Goal: Task Accomplishment & Management: Use online tool/utility

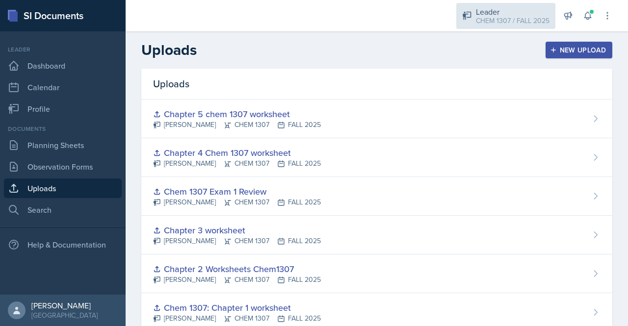
click at [496, 11] on div "Leader" at bounding box center [513, 12] width 74 height 12
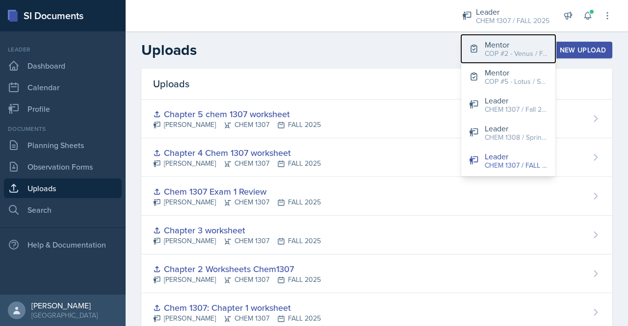
click at [512, 53] on div "COP #2 - Venus / FALL 2025" at bounding box center [516, 54] width 63 height 10
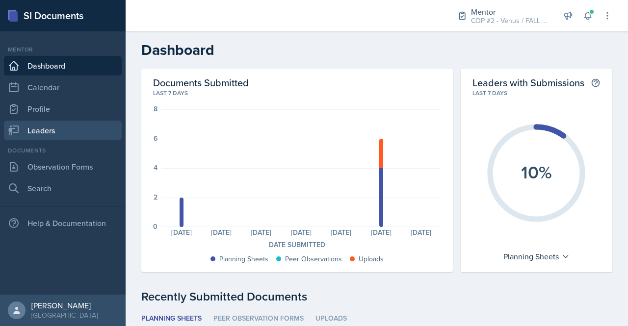
click at [50, 130] on link "Leaders" at bounding box center [63, 131] width 118 height 20
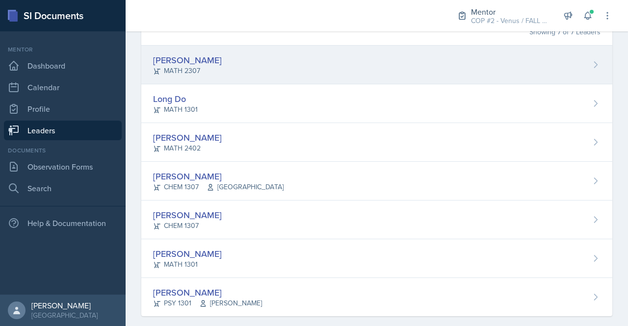
scroll to position [94, 0]
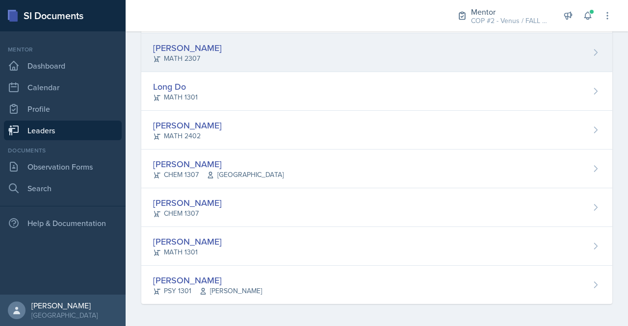
click at [304, 63] on div "Jeremiah Dillard MATH 2307" at bounding box center [376, 52] width 471 height 39
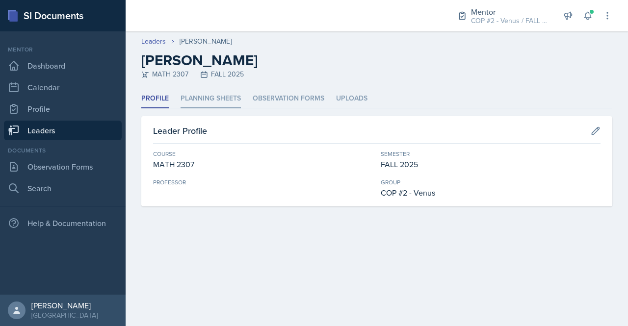
click at [224, 94] on li "Planning Sheets" at bounding box center [211, 98] width 60 height 19
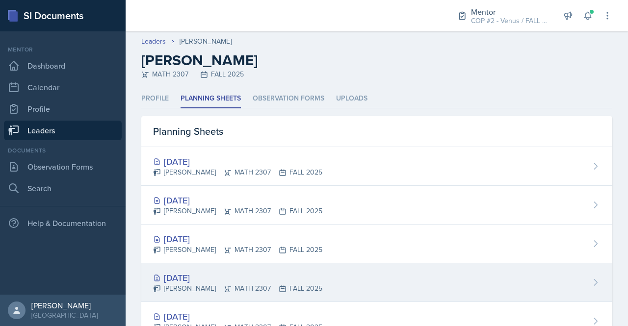
scroll to position [75, 0]
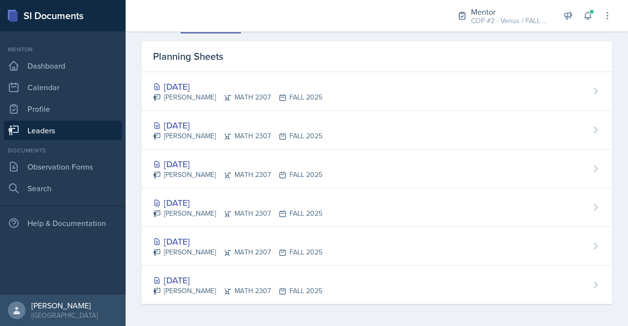
click at [400, 43] on div "Planning Sheets" at bounding box center [376, 56] width 471 height 31
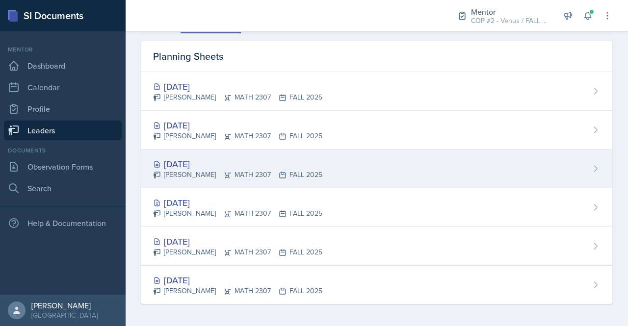
scroll to position [0, 0]
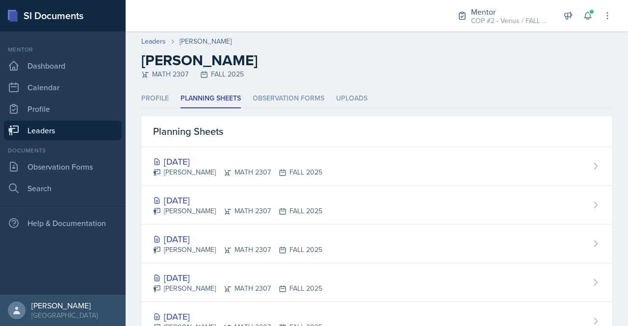
click at [52, 123] on link "Leaders" at bounding box center [63, 131] width 118 height 20
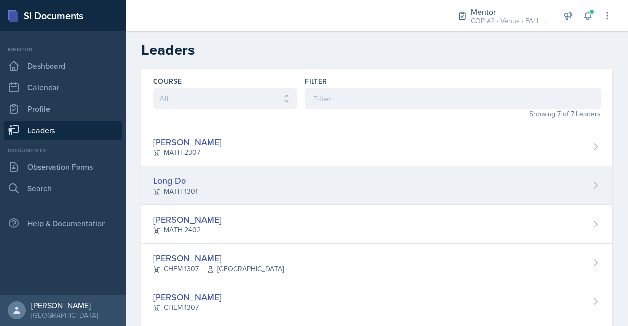
click at [173, 179] on div "Long Do" at bounding box center [175, 180] width 45 height 13
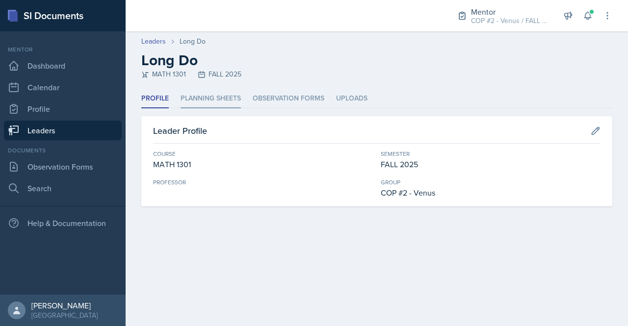
click at [209, 99] on li "Planning Sheets" at bounding box center [211, 98] width 60 height 19
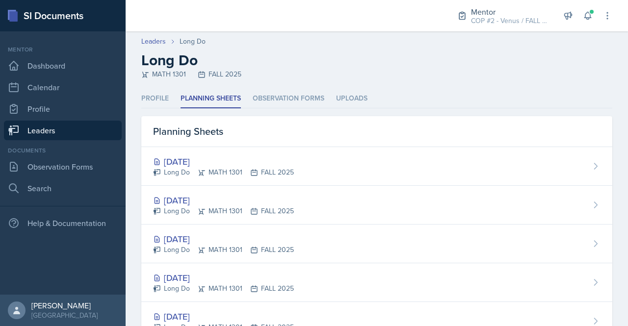
click at [57, 129] on link "Leaders" at bounding box center [63, 131] width 118 height 20
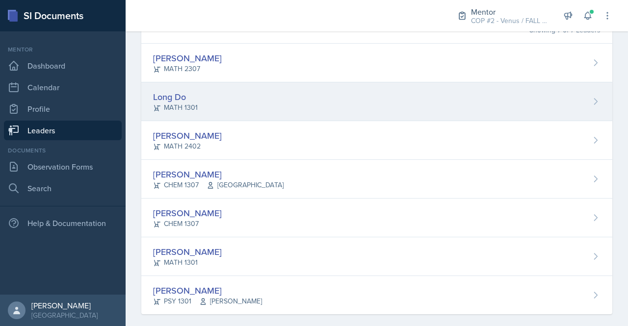
scroll to position [84, 0]
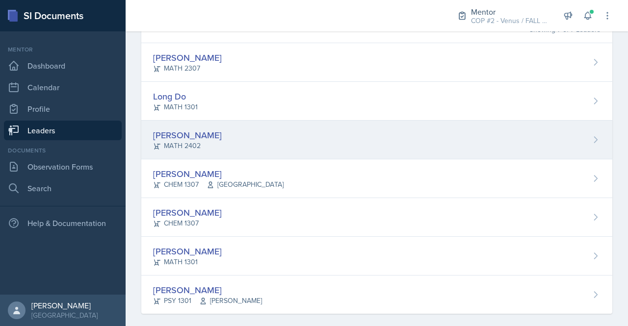
click at [195, 133] on div "[PERSON_NAME]" at bounding box center [187, 135] width 69 height 13
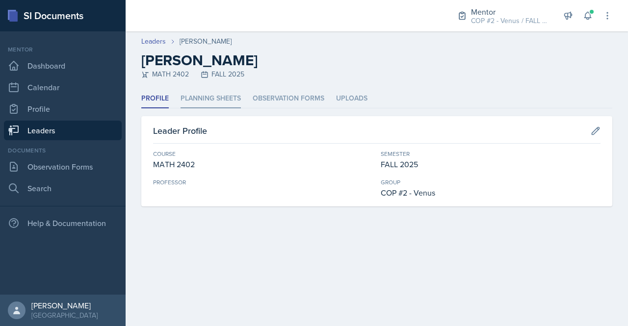
click at [215, 92] on li "Planning Sheets" at bounding box center [211, 98] width 60 height 19
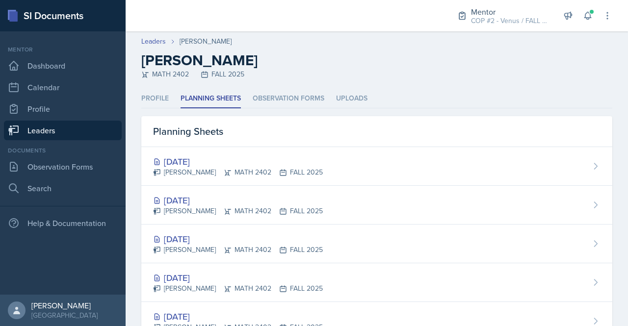
click at [49, 127] on link "Leaders" at bounding box center [63, 131] width 118 height 20
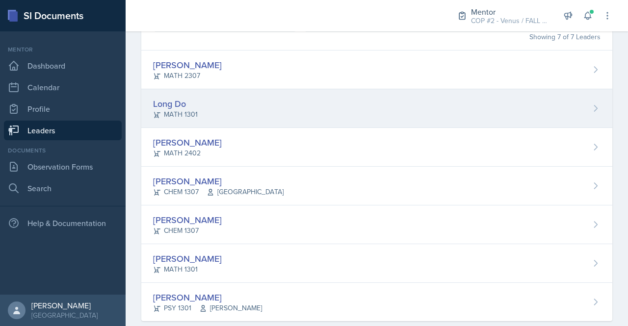
scroll to position [78, 0]
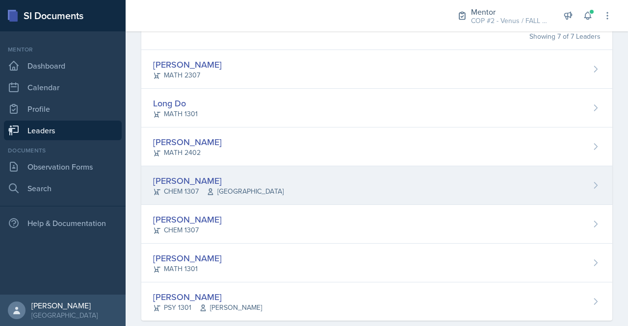
click at [183, 186] on div "CHEM 1307 Dr. St. Hill" at bounding box center [218, 191] width 131 height 10
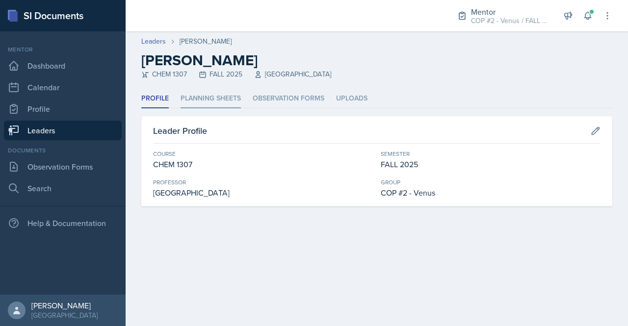
click at [206, 96] on li "Planning Sheets" at bounding box center [211, 98] width 60 height 19
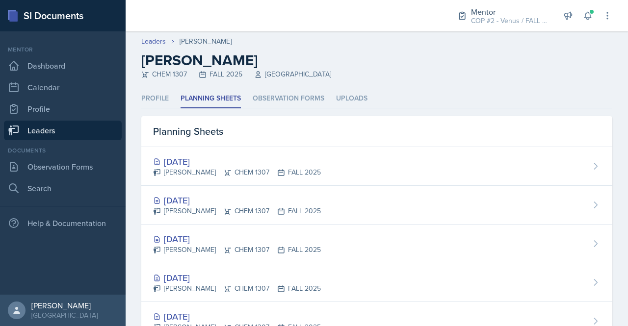
click at [390, 63] on h2 "[PERSON_NAME]" at bounding box center [376, 61] width 471 height 18
click at [45, 130] on link "Leaders" at bounding box center [63, 131] width 118 height 20
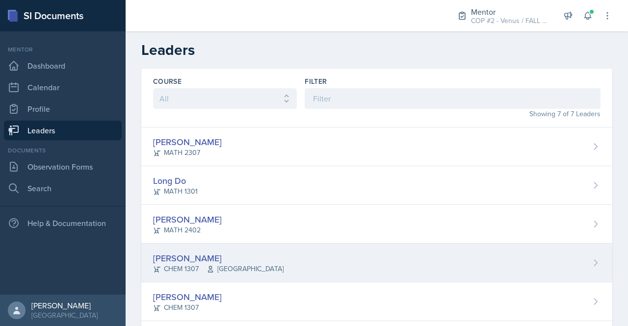
scroll to position [94, 0]
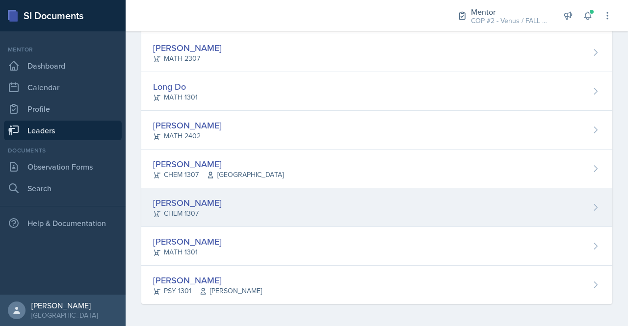
click at [222, 212] on div "CHEM 1307" at bounding box center [187, 214] width 69 height 10
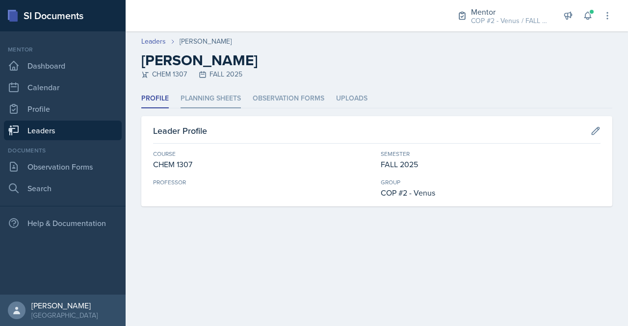
click at [220, 100] on li "Planning Sheets" at bounding box center [211, 98] width 60 height 19
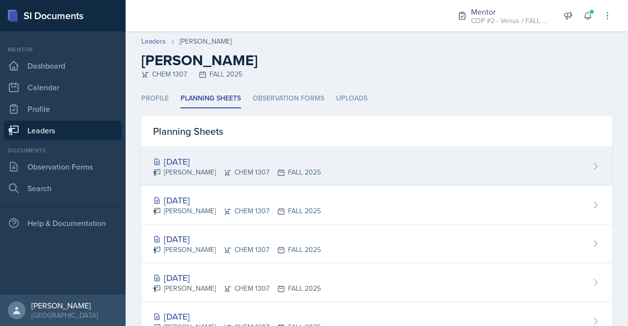
click at [241, 158] on div "[DATE]" at bounding box center [237, 161] width 168 height 13
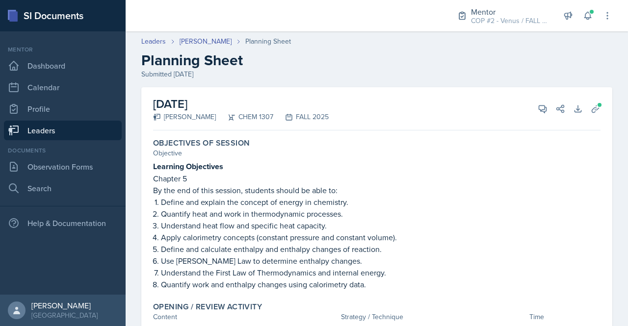
click at [53, 129] on link "Leaders" at bounding box center [63, 131] width 118 height 20
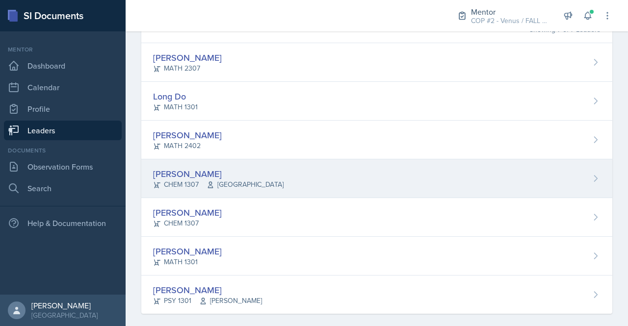
scroll to position [94, 0]
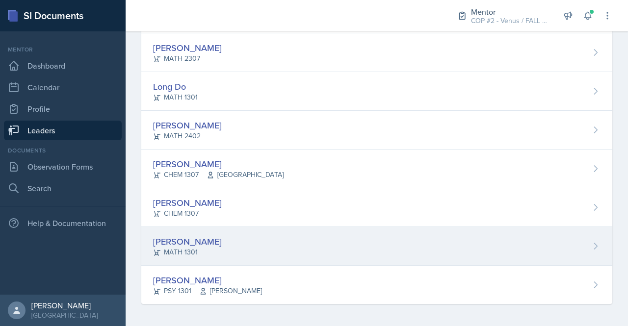
click at [192, 238] on div "[PERSON_NAME]" at bounding box center [187, 241] width 69 height 13
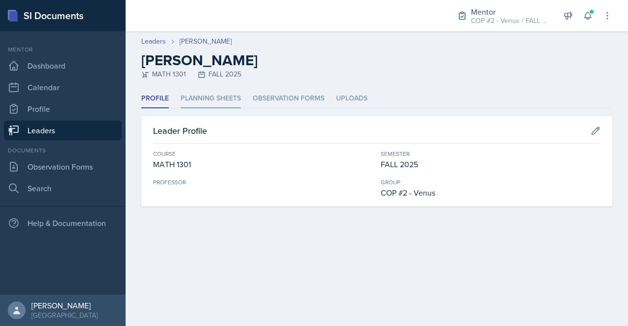
click at [215, 95] on li "Planning Sheets" at bounding box center [211, 98] width 60 height 19
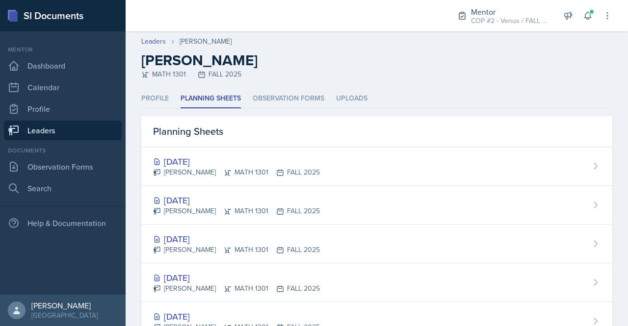
click at [69, 132] on link "Leaders" at bounding box center [63, 131] width 118 height 20
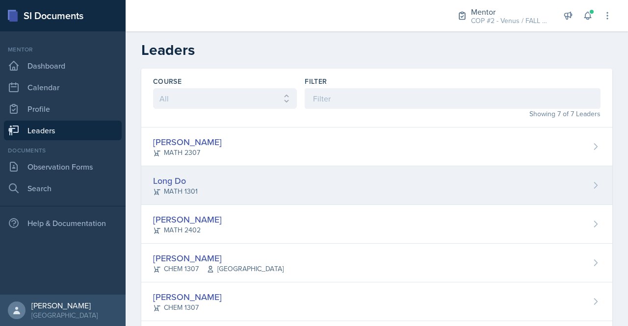
scroll to position [94, 0]
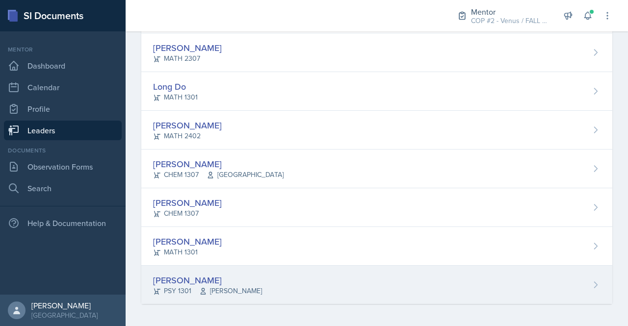
click at [191, 282] on div "[PERSON_NAME]" at bounding box center [207, 280] width 109 height 13
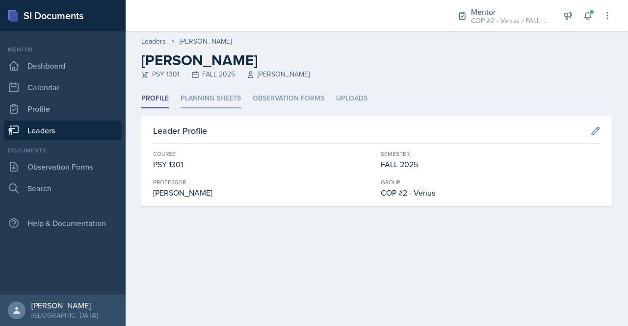
click at [201, 100] on li "Planning Sheets" at bounding box center [211, 98] width 60 height 19
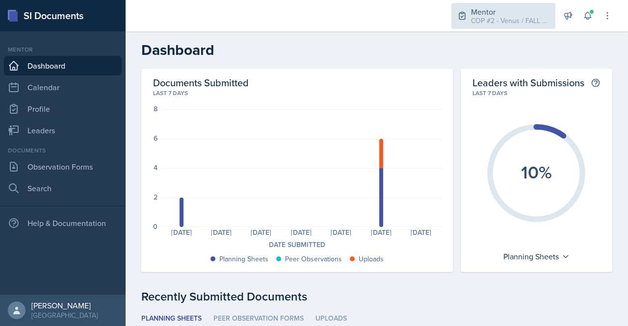
click at [509, 13] on div "Mentor" at bounding box center [510, 12] width 79 height 12
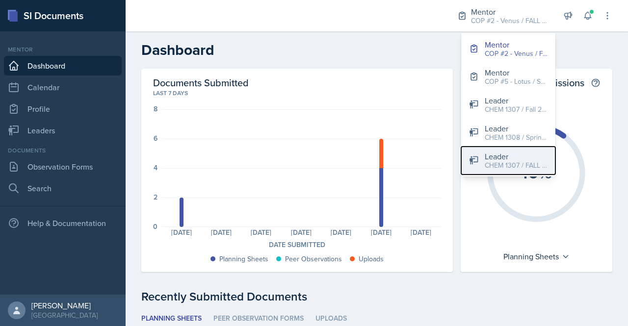
click at [498, 165] on div "CHEM 1307 / FALL 2025" at bounding box center [516, 165] width 63 height 10
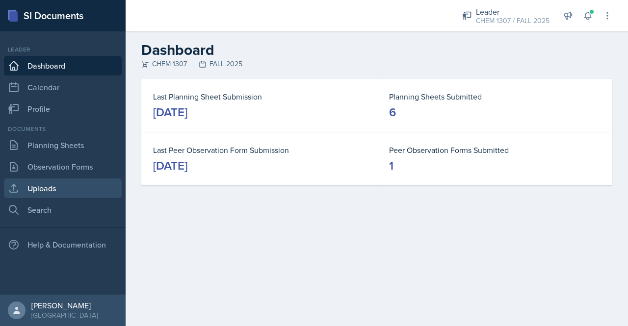
click at [53, 190] on link "Uploads" at bounding box center [63, 189] width 118 height 20
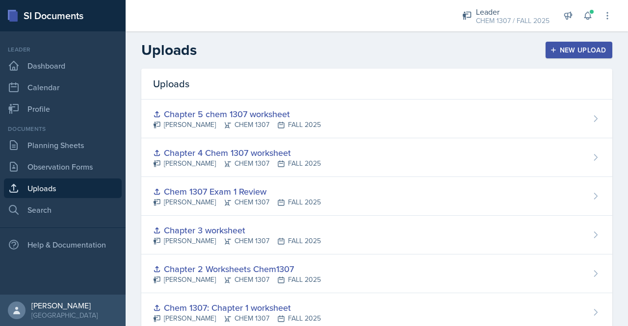
click at [567, 53] on div "New Upload" at bounding box center [579, 50] width 54 height 8
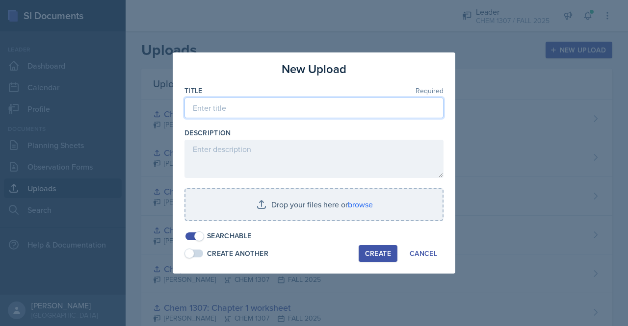
click at [254, 113] on input at bounding box center [314, 108] width 259 height 21
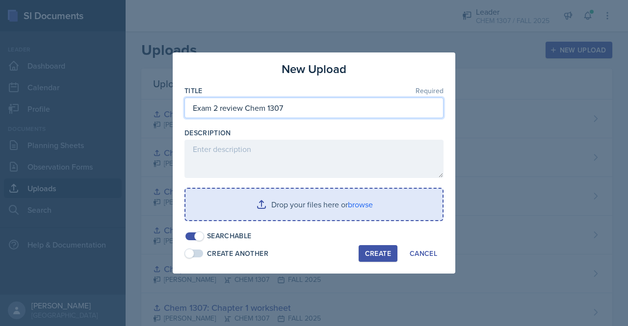
type input "Exam 2 review Chem 1307"
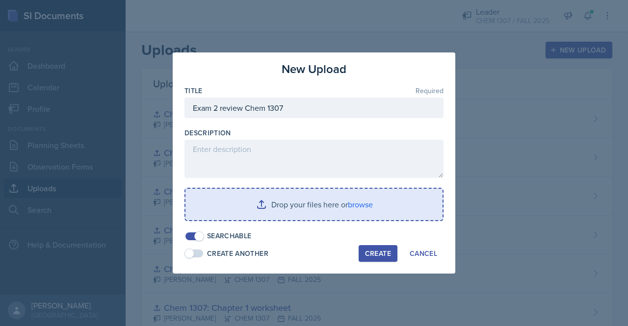
click at [358, 204] on input "file" at bounding box center [313, 204] width 257 height 31
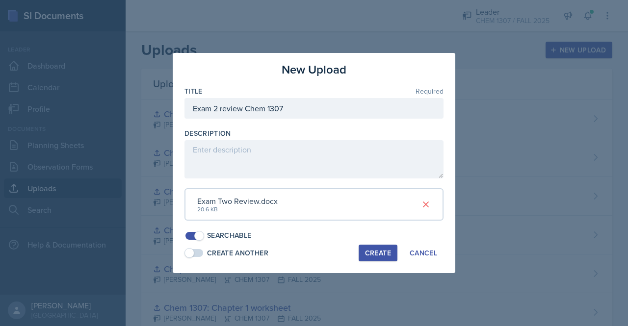
click at [393, 255] on button "Create" at bounding box center [378, 253] width 39 height 17
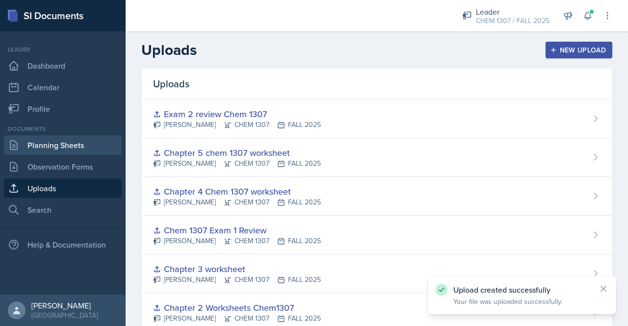
click at [48, 143] on link "Planning Sheets" at bounding box center [63, 145] width 118 height 20
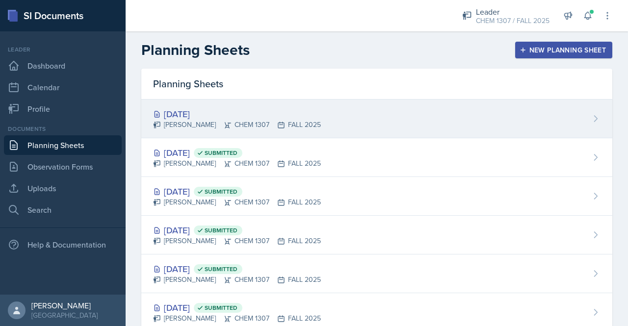
click at [291, 118] on div "[DATE]" at bounding box center [237, 113] width 168 height 13
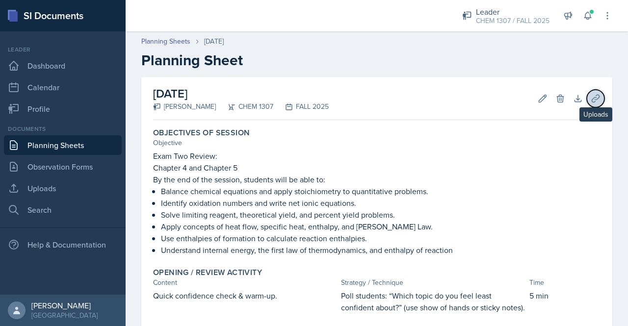
click at [587, 103] on button "Uploads" at bounding box center [596, 99] width 18 height 18
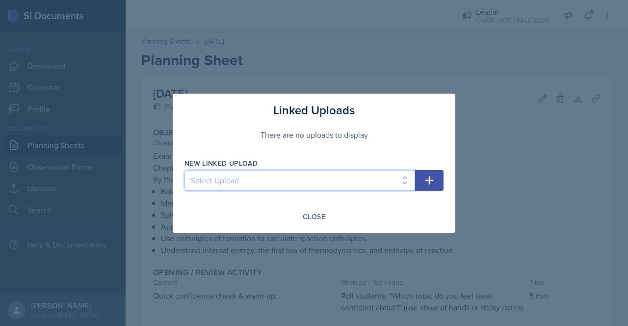
click at [390, 173] on select "Select Upload Chem 1307: Chapter 1 worksheet Chapter 2 Worksheets Chem1307 Chap…" at bounding box center [300, 180] width 231 height 21
select select "c43688d7-5afa-45bc-b97c-3d5c6a9c15c4"
click at [185, 170] on select "Select Upload Chem 1307: Chapter 1 worksheet Chapter 2 Worksheets Chem1307 Chap…" at bounding box center [300, 180] width 231 height 21
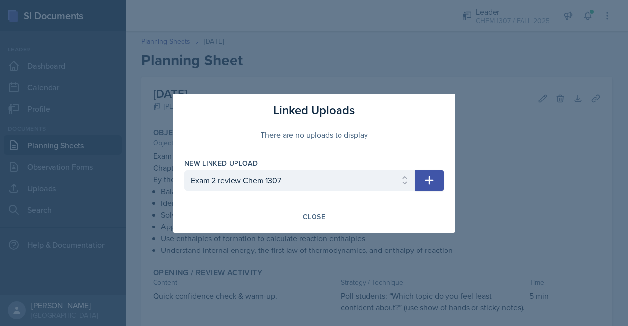
click at [445, 182] on div "Linked Uploads There are no uploads to display New Linked Upload Select Upload …" at bounding box center [314, 163] width 283 height 139
click at [432, 179] on icon "button" at bounding box center [429, 181] width 12 height 12
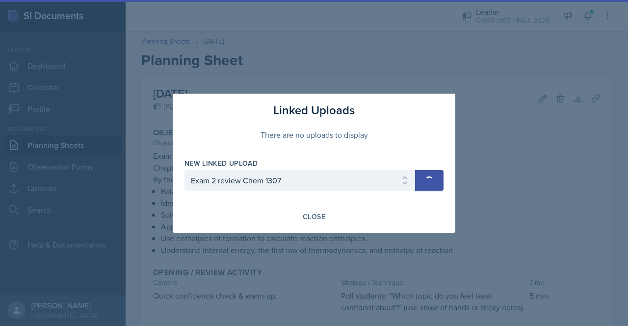
select select
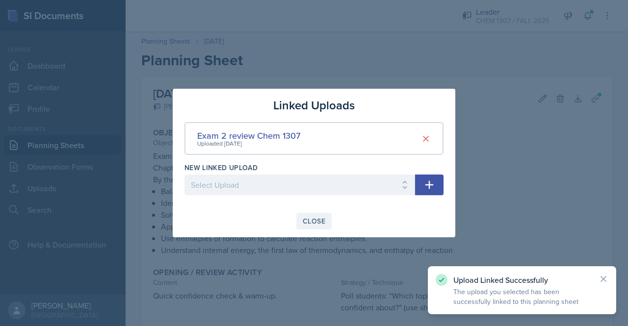
click at [313, 222] on div "Close" at bounding box center [314, 221] width 23 height 8
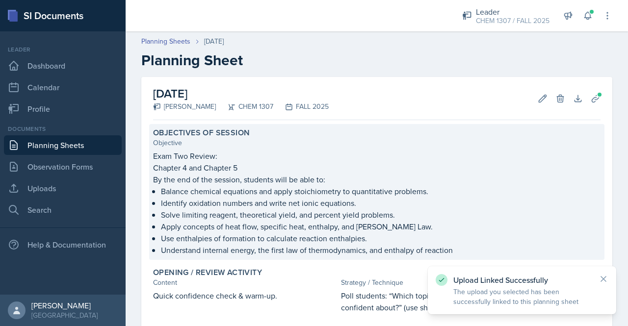
scroll to position [386, 0]
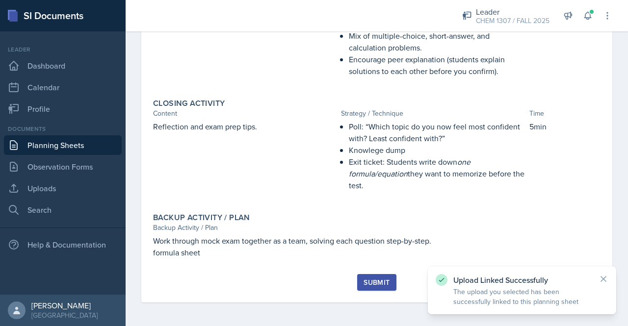
click at [389, 276] on button "Submit" at bounding box center [376, 282] width 39 height 17
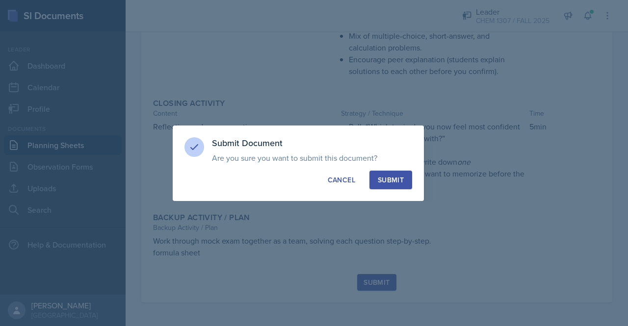
click at [396, 178] on div "Submit" at bounding box center [391, 180] width 26 height 10
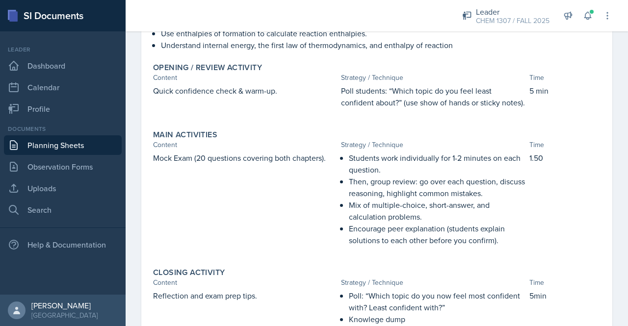
scroll to position [357, 0]
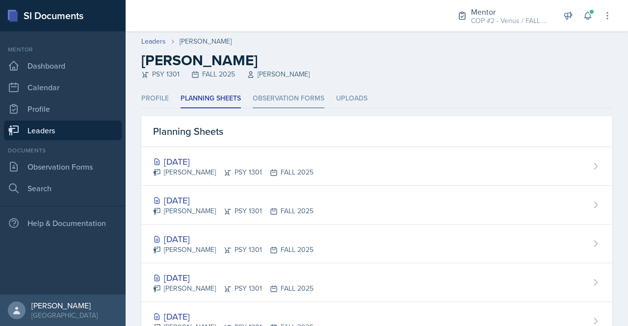
click at [305, 102] on li "Observation Forms" at bounding box center [289, 98] width 72 height 19
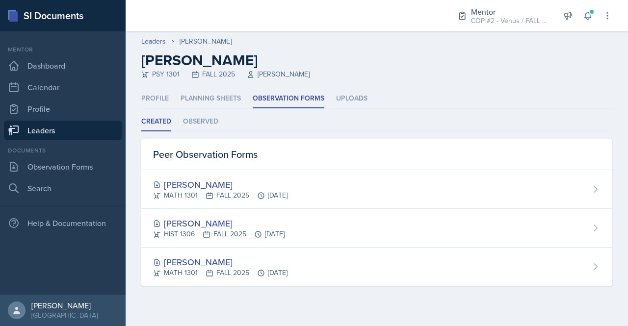
click at [54, 132] on link "Leaders" at bounding box center [63, 131] width 118 height 20
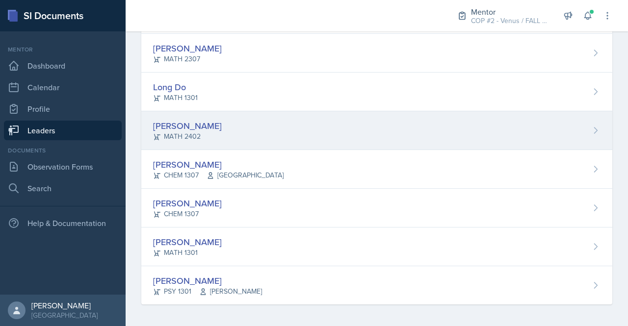
scroll to position [94, 0]
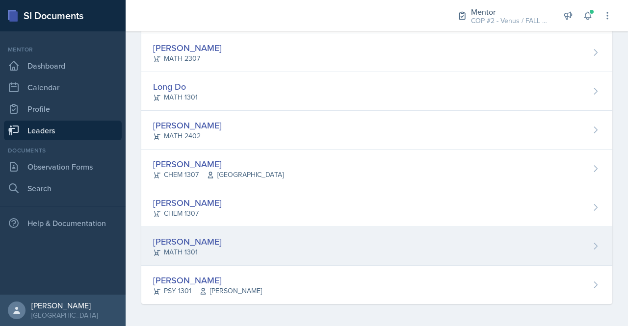
click at [214, 237] on div "[PERSON_NAME]" at bounding box center [187, 241] width 69 height 13
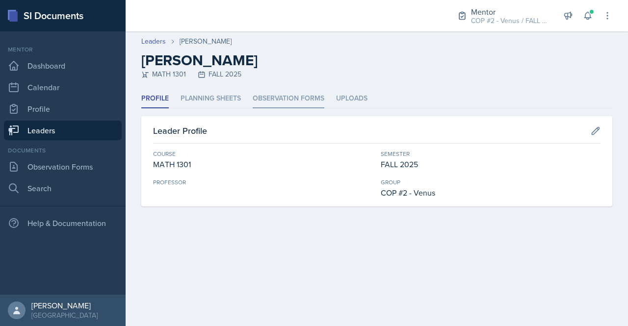
click at [280, 95] on li "Observation Forms" at bounding box center [289, 98] width 72 height 19
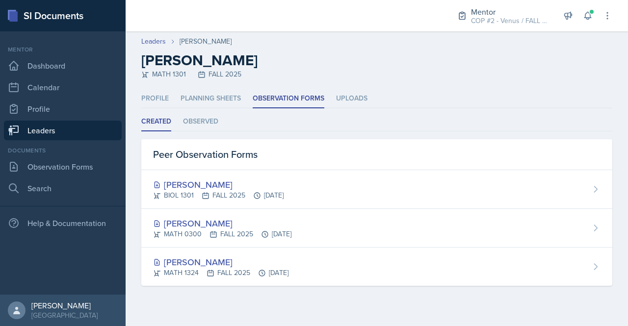
click at [66, 125] on link "Leaders" at bounding box center [63, 131] width 118 height 20
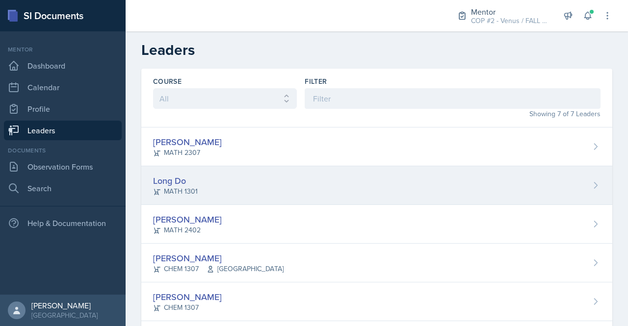
click at [181, 175] on div "Long Do" at bounding box center [175, 180] width 45 height 13
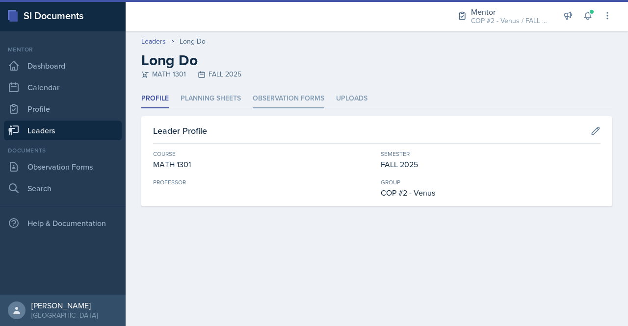
click at [279, 101] on li "Observation Forms" at bounding box center [289, 98] width 72 height 19
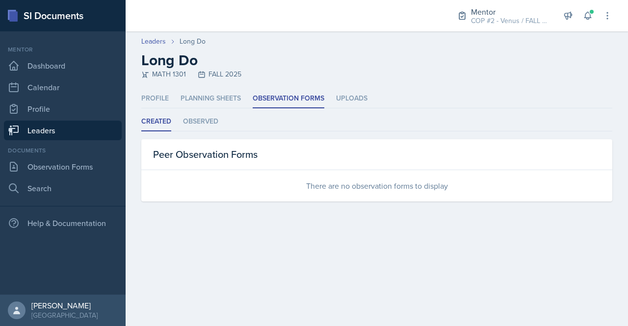
click at [67, 130] on link "Leaders" at bounding box center [63, 131] width 118 height 20
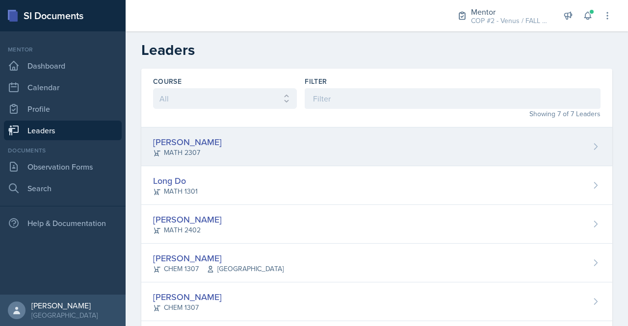
click at [184, 139] on div "[PERSON_NAME]" at bounding box center [187, 141] width 69 height 13
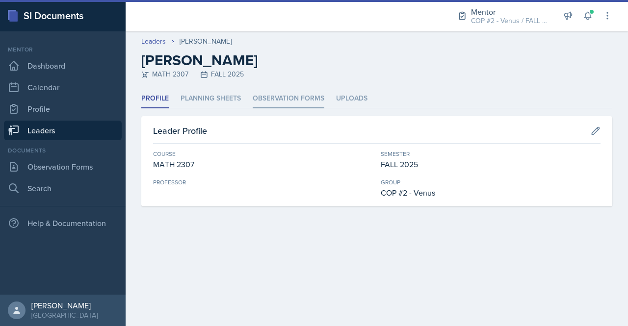
click at [280, 101] on li "Observation Forms" at bounding box center [289, 98] width 72 height 19
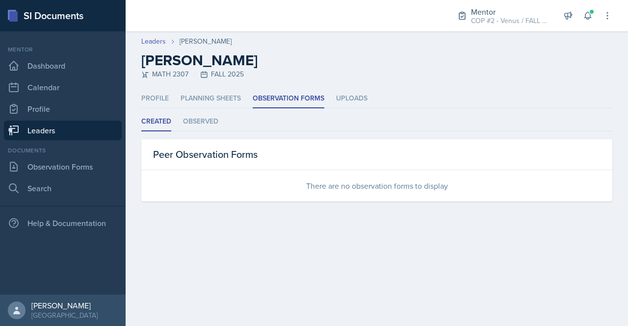
click at [37, 131] on link "Leaders" at bounding box center [63, 131] width 118 height 20
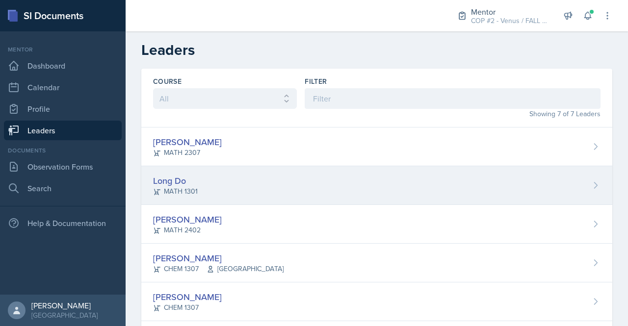
scroll to position [94, 0]
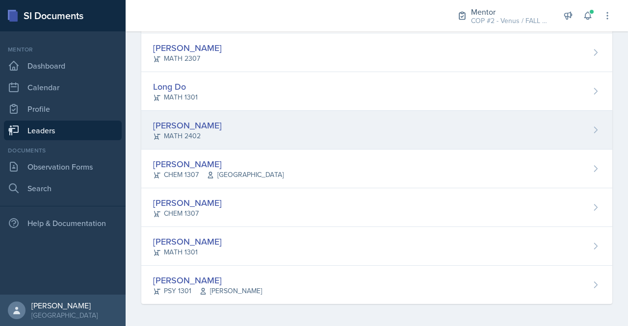
click at [197, 122] on div "[PERSON_NAME]" at bounding box center [187, 125] width 69 height 13
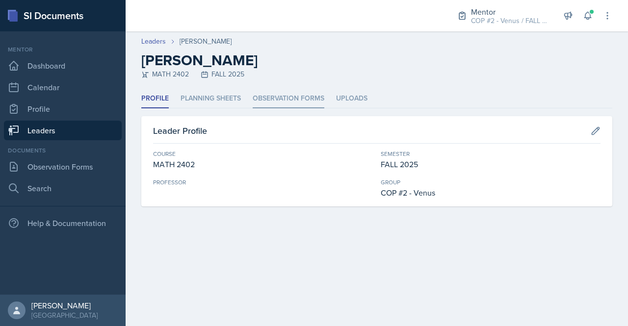
click at [295, 100] on li "Observation Forms" at bounding box center [289, 98] width 72 height 19
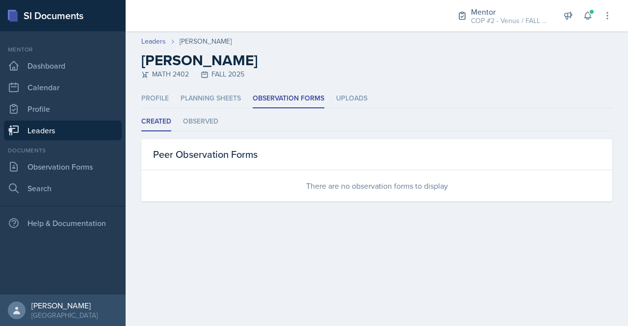
click at [52, 130] on link "Leaders" at bounding box center [63, 131] width 118 height 20
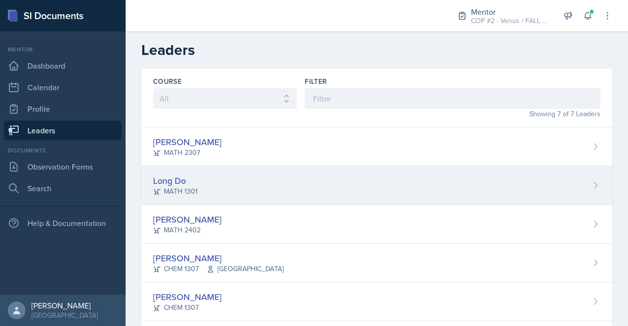
scroll to position [94, 0]
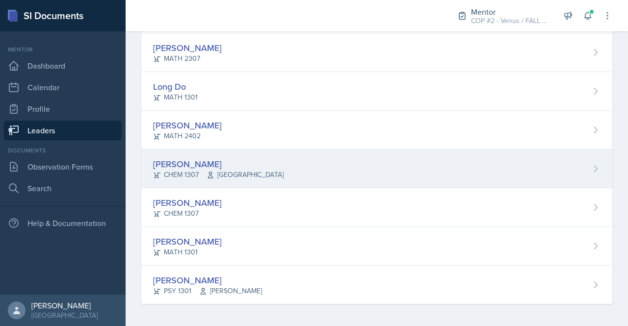
click at [179, 165] on div "[PERSON_NAME]" at bounding box center [218, 164] width 131 height 13
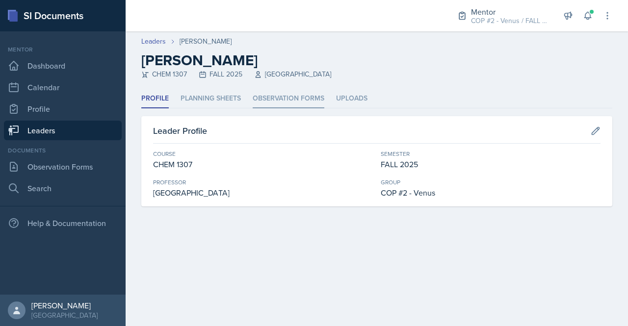
click at [291, 93] on li "Observation Forms" at bounding box center [289, 98] width 72 height 19
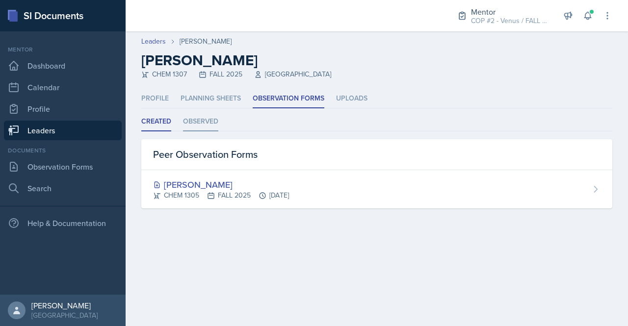
click at [192, 124] on li "Observed" at bounding box center [200, 121] width 35 height 19
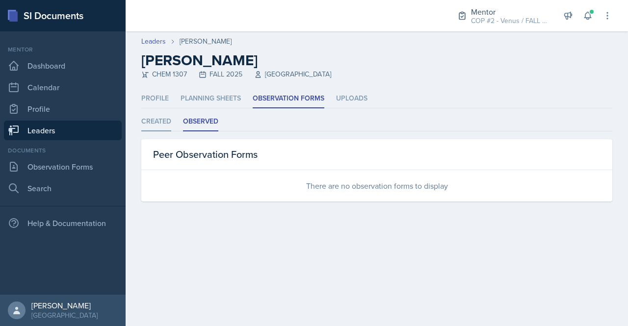
click at [160, 118] on li "Created" at bounding box center [156, 121] width 30 height 19
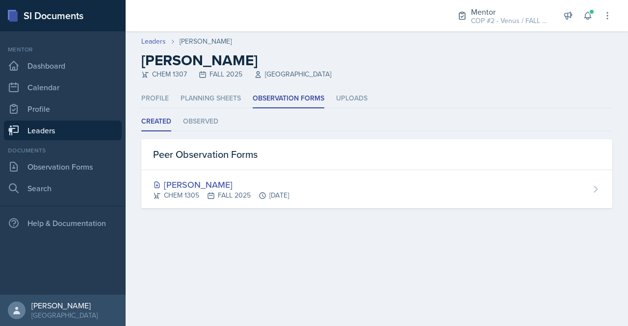
click at [44, 127] on link "Leaders" at bounding box center [63, 131] width 118 height 20
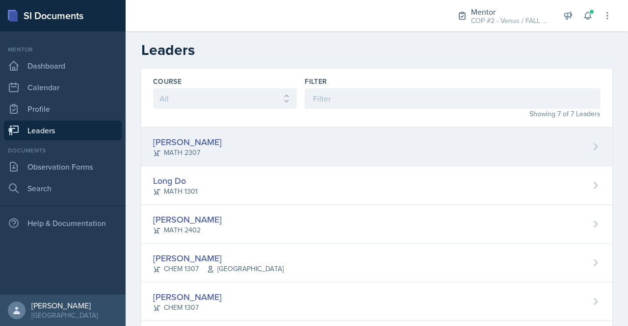
scroll to position [94, 0]
